Goal: Obtain resource: Obtain resource

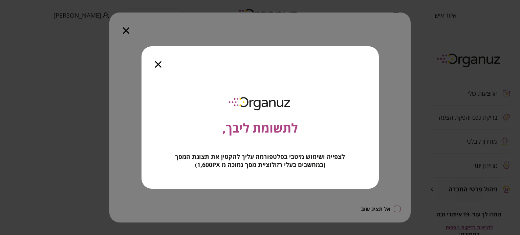
click at [158, 63] on icon "button" at bounding box center [158, 64] width 6 height 6
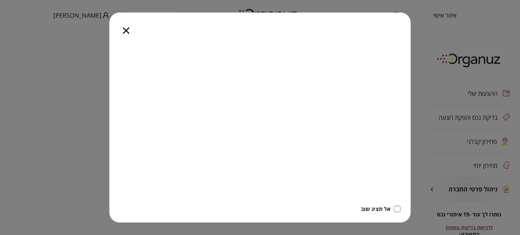
click at [125, 26] on div at bounding box center [126, 27] width 34 height 28
click at [126, 30] on icon "button" at bounding box center [126, 30] width 6 height 6
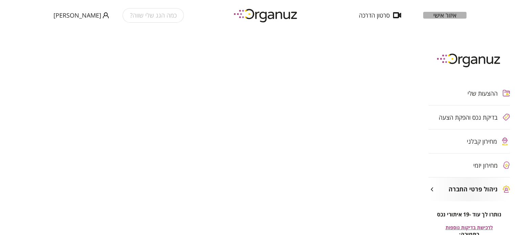
click at [441, 12] on span "איזור אישי" at bounding box center [444, 15] width 23 height 7
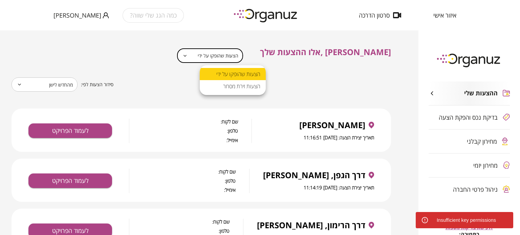
click at [243, 57] on body "**********" at bounding box center [260, 117] width 520 height 235
click at [236, 90] on li "הצעות זירת מסחר" at bounding box center [233, 86] width 66 height 12
type input "**********"
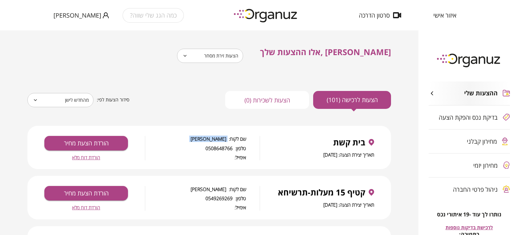
drag, startPoint x: 202, startPoint y: 140, endPoint x: 228, endPoint y: 136, distance: 26.3
click at [228, 136] on span "שם לקוח: [PERSON_NAME]" at bounding box center [195, 139] width 101 height 6
copy span "[PERSON_NAME]"
click at [213, 148] on span "טלפון: 0508648766" at bounding box center [195, 149] width 101 height 6
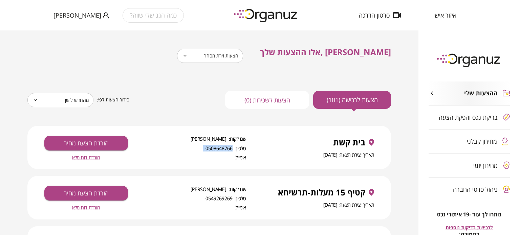
copy span "0508648766"
click at [93, 157] on span "הורדת דוח מלא" at bounding box center [86, 158] width 28 height 6
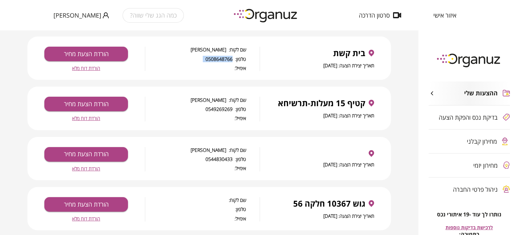
scroll to position [89, 0]
click at [219, 100] on span "שם לקוח: [PERSON_NAME]" at bounding box center [195, 100] width 101 height 6
drag, startPoint x: 219, startPoint y: 100, endPoint x: 208, endPoint y: 100, distance: 10.8
click at [208, 100] on span "שם לקוח: [PERSON_NAME]" at bounding box center [195, 100] width 101 height 6
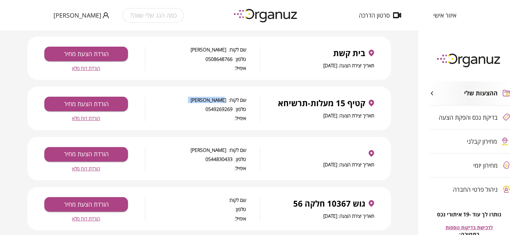
drag, startPoint x: 225, startPoint y: 98, endPoint x: 202, endPoint y: 99, distance: 22.7
click at [202, 99] on span "שם לקוח: [PERSON_NAME]" at bounding box center [195, 100] width 101 height 6
click at [87, 116] on span "הורדת דוח מלא" at bounding box center [86, 118] width 28 height 6
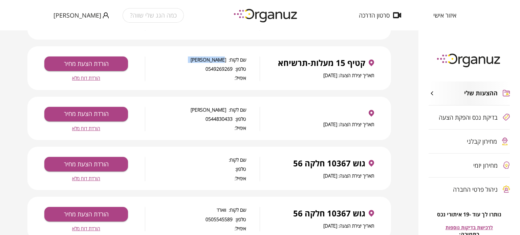
scroll to position [130, 0]
click at [78, 178] on span "הורדת דוח מלא" at bounding box center [86, 178] width 28 height 6
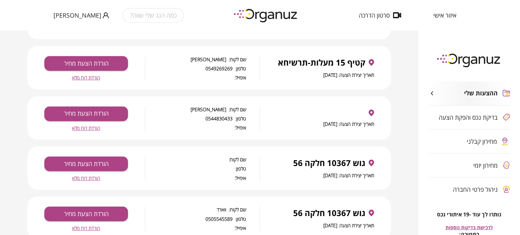
click at [175, 133] on div "תאריך יצירת הצעה: [DATE] שם לקוח: [PERSON_NAME] טלפון: 0544830433 אימייל: הורדת…" at bounding box center [209, 117] width 364 height 43
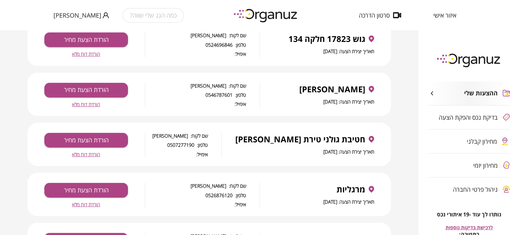
scroll to position [505, 0]
